Goal: Entertainment & Leisure: Browse casually

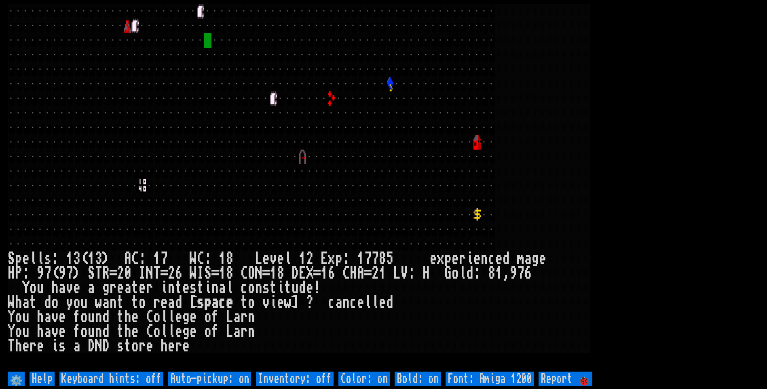
click at [469, 270] on div "d" at bounding box center [469, 273] width 7 height 15
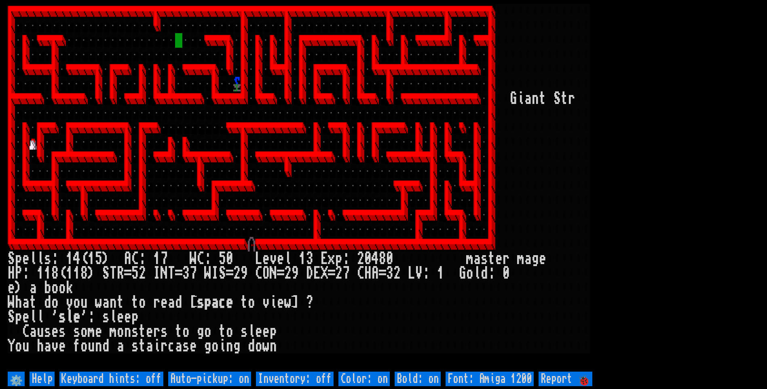
drag, startPoint x: 0, startPoint y: 0, endPoint x: 456, endPoint y: 319, distance: 557.1
click at [471, 280] on div "o" at bounding box center [469, 273] width 7 height 15
click at [237, 382] on off "Auto-pickup: on" at bounding box center [209, 379] width 83 height 15
type off "Auto-pickup: off"
